Goal: Information Seeking & Learning: Learn about a topic

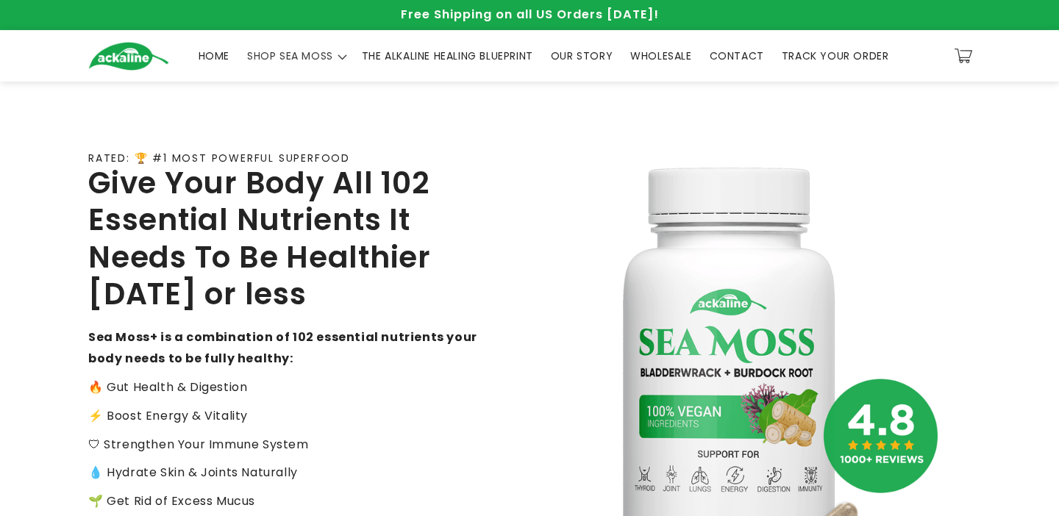
click at [417, 56] on span "THE ALKALINE HEALING BLUEPRINT" at bounding box center [447, 55] width 171 height 13
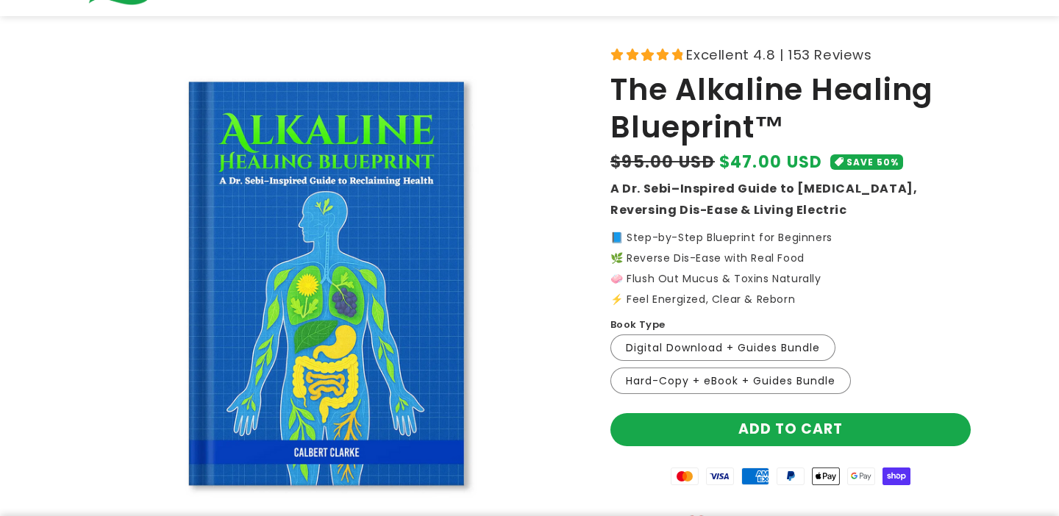
scroll to position [111, 0]
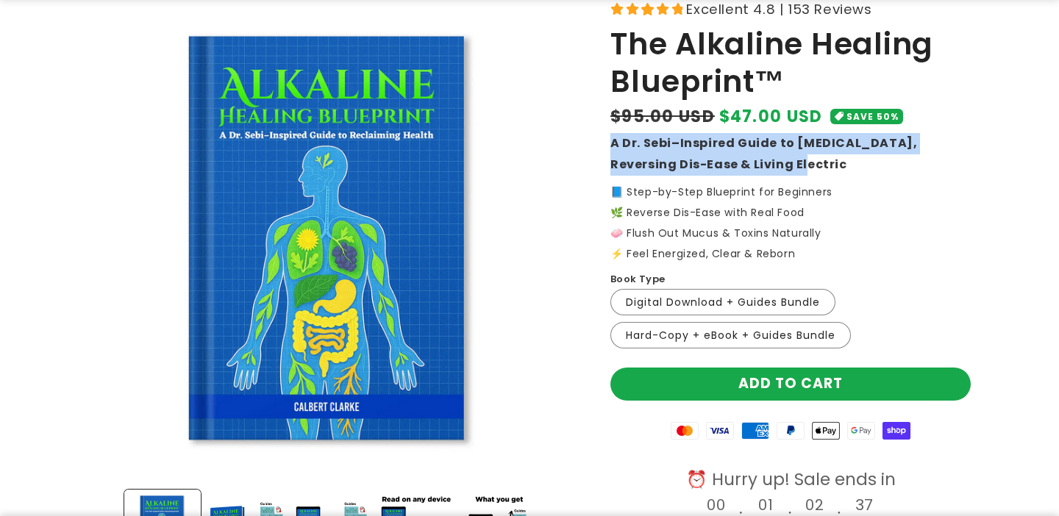
drag, startPoint x: 762, startPoint y: 160, endPoint x: 610, endPoint y: 149, distance: 152.6
click at [610, 149] on div "Excellent 4.8 | 153 Reviews The Alkaline Healing Blueprint™ Regular price $47.0…" at bounding box center [772, 397] width 397 height 801
copy strong "A Dr. Sebi–Inspired Guide to [MEDICAL_DATA], Reversing Dis-Ease & Living Electr…"
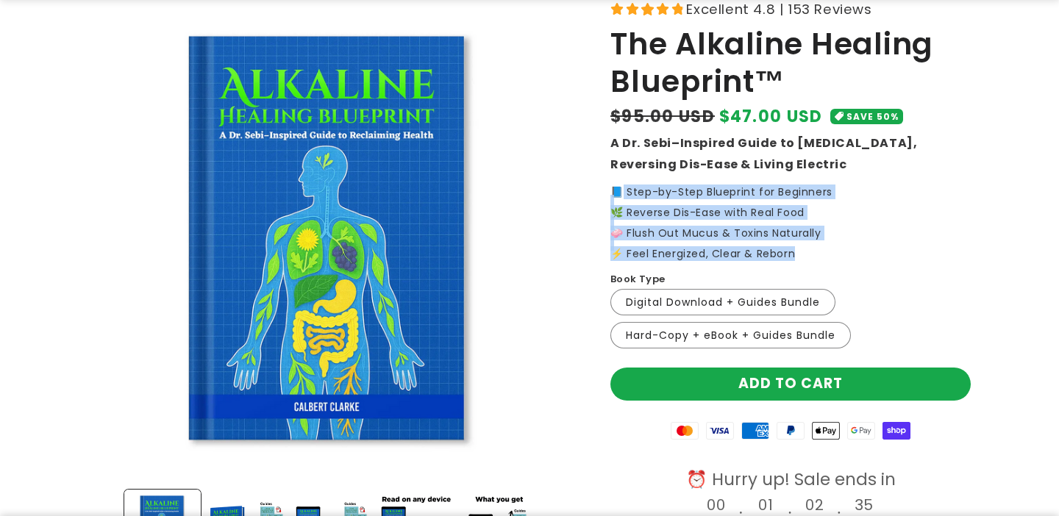
drag, startPoint x: 803, startPoint y: 257, endPoint x: 617, endPoint y: 188, distance: 198.3
click at [617, 188] on p "📘 Step-by-Step Blueprint for Beginners 🌿 Reverse Dis-Ease with Real Food 🧼 Flus…" at bounding box center [791, 223] width 360 height 72
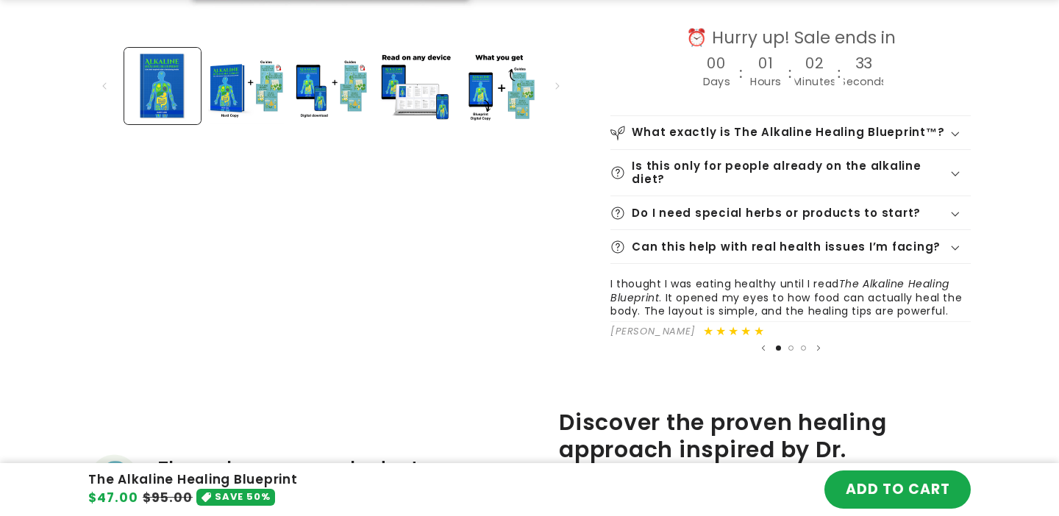
scroll to position [567, 0]
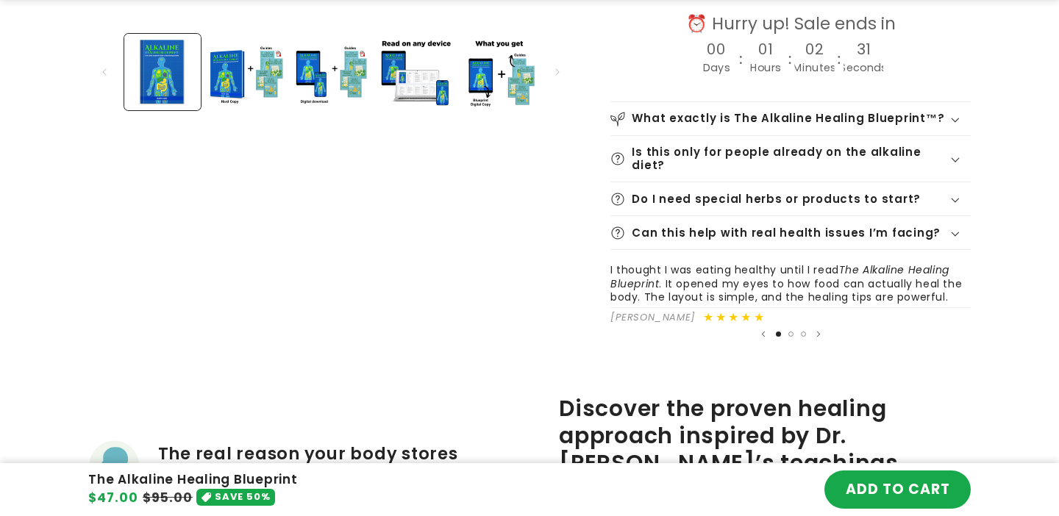
click at [835, 127] on summary "What exactly is The Alkaline Healing Blueprint™?" at bounding box center [791, 118] width 360 height 33
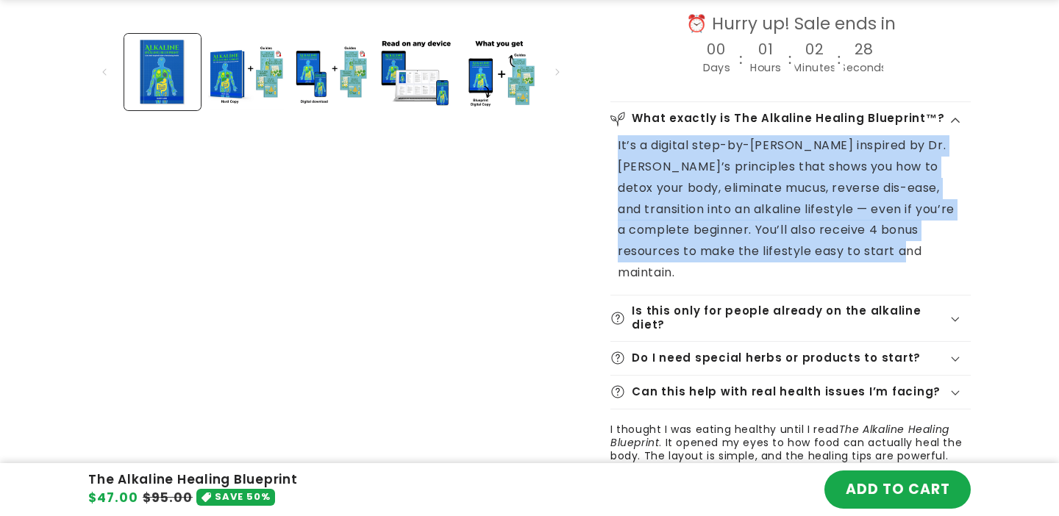
drag, startPoint x: 920, startPoint y: 252, endPoint x: 614, endPoint y: 146, distance: 324.6
click at [614, 146] on div "It’s a digital step-by-[PERSON_NAME] inspired by Dr. [PERSON_NAME]’s principles…" at bounding box center [791, 215] width 360 height 160
copy p "It’s a digital step-by-[PERSON_NAME] inspired by Dr. [PERSON_NAME]’s principles…"
